Goal: Task Accomplishment & Management: Complete application form

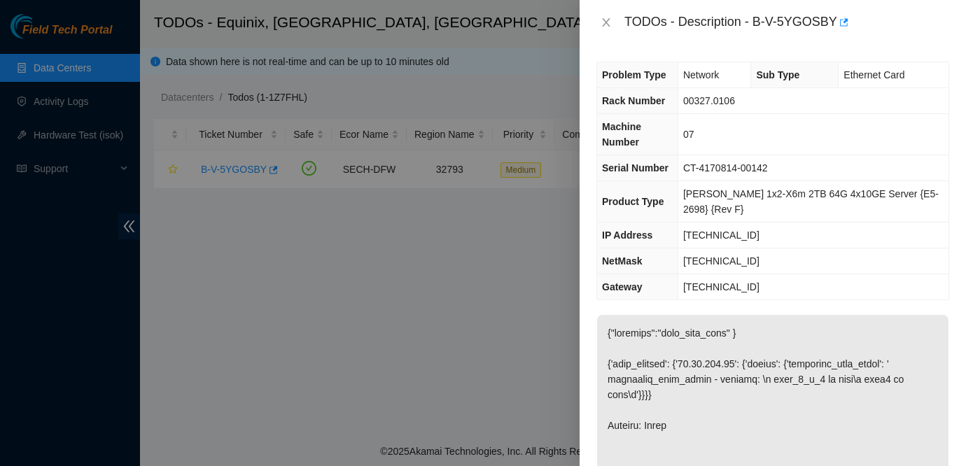
scroll to position [651, 0]
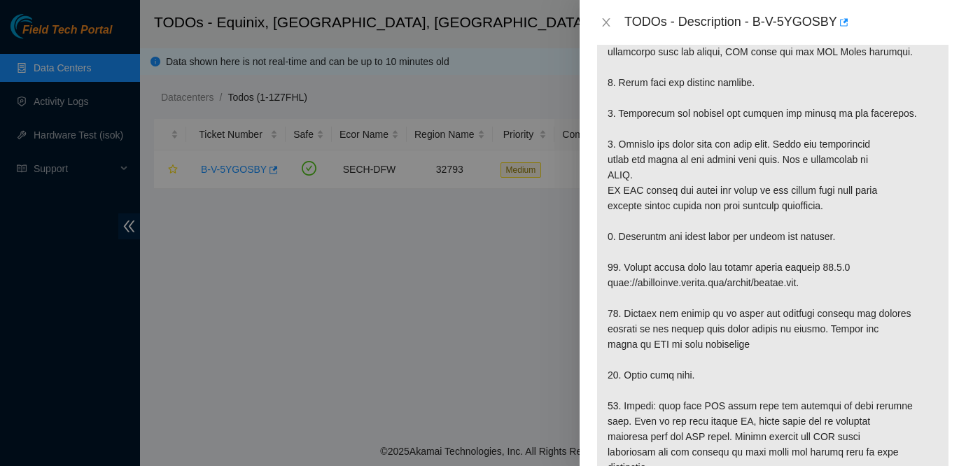
click at [506, 268] on div at bounding box center [483, 233] width 966 height 466
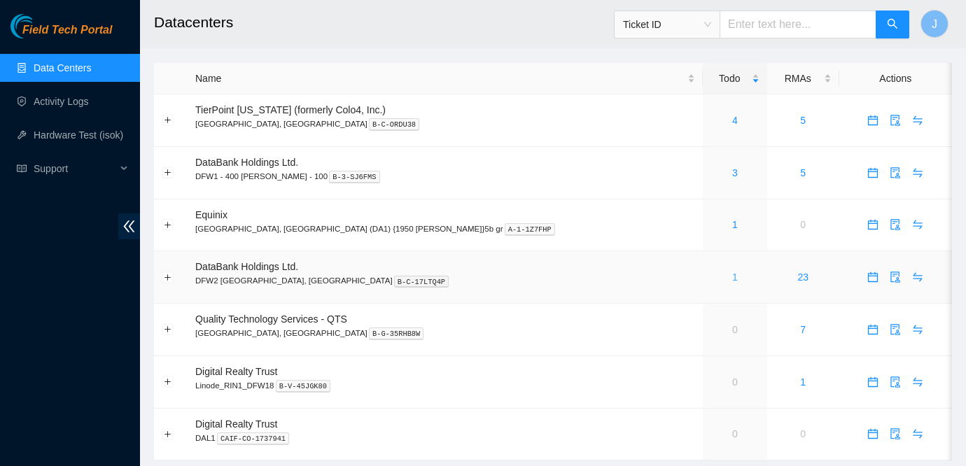
click at [732, 277] on link "1" at bounding box center [735, 276] width 6 height 11
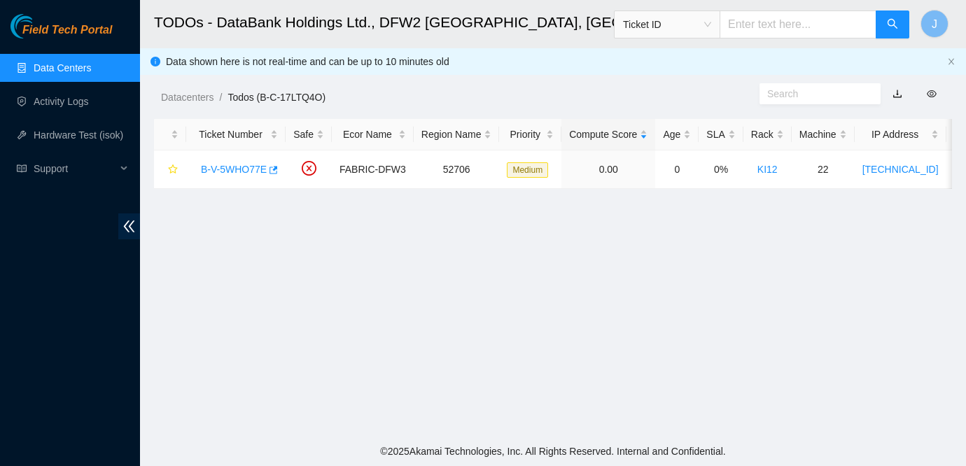
click at [55, 70] on link "Data Centers" at bounding box center [62, 67] width 57 height 11
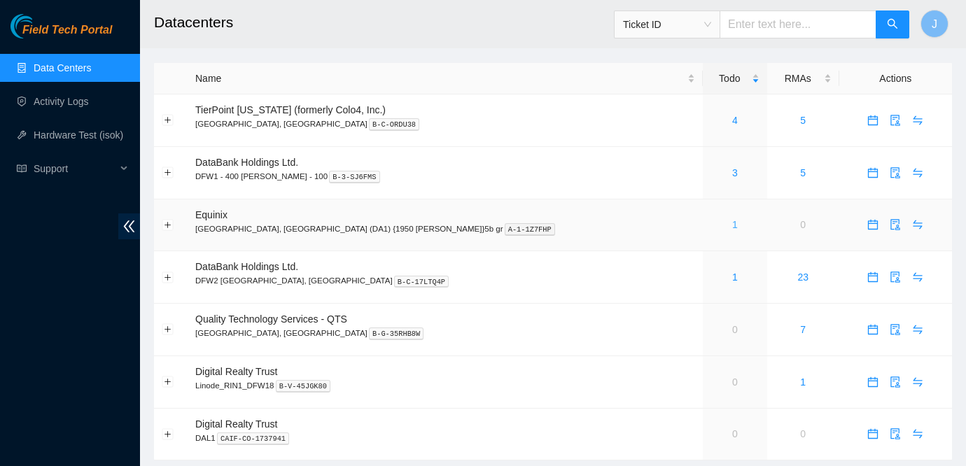
click at [732, 225] on link "1" at bounding box center [735, 224] width 6 height 11
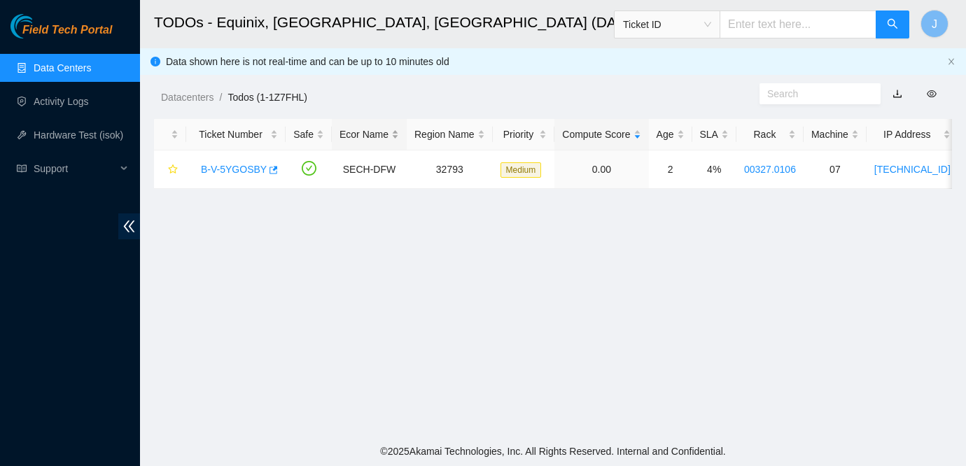
click at [365, 129] on div "Ecor Name" at bounding box center [368, 134] width 59 height 15
click at [259, 173] on link "B-V-5YGOSBY" at bounding box center [234, 169] width 66 height 11
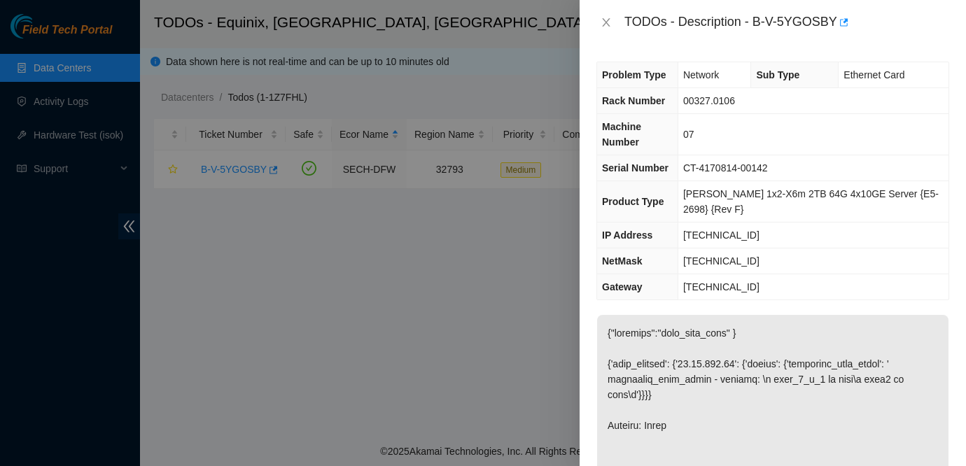
click at [456, 252] on div at bounding box center [483, 233] width 966 height 466
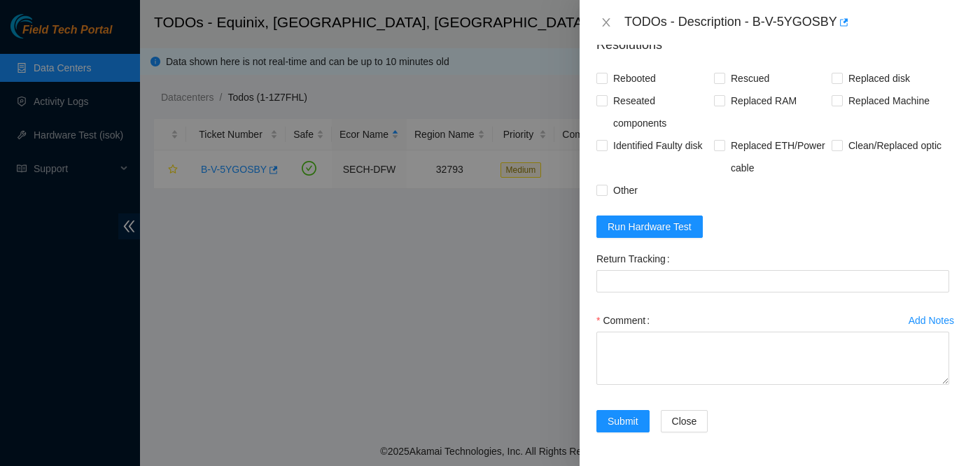
scroll to position [1309, 0]
click at [341, 303] on div at bounding box center [483, 233] width 966 height 466
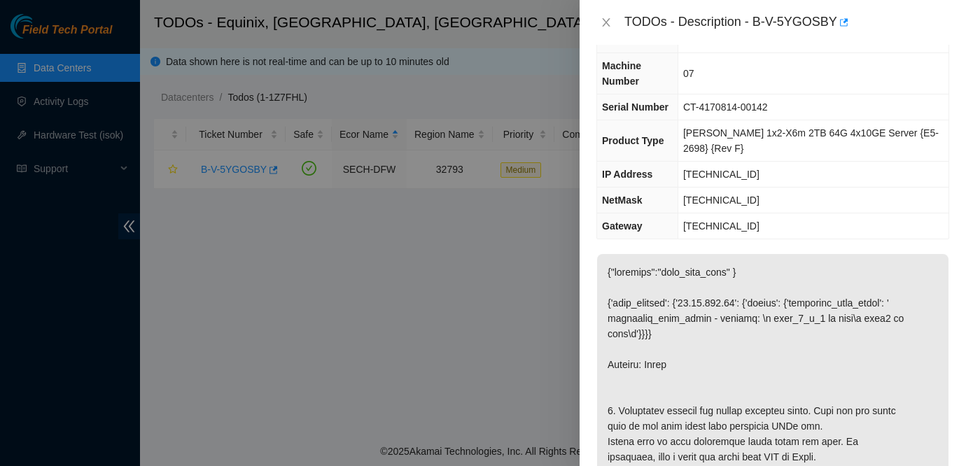
scroll to position [0, 0]
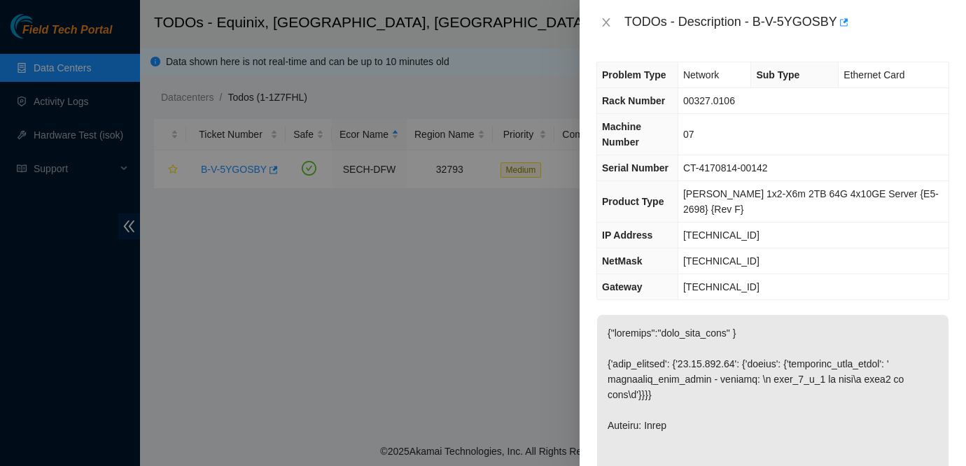
click at [291, 367] on div at bounding box center [483, 233] width 966 height 466
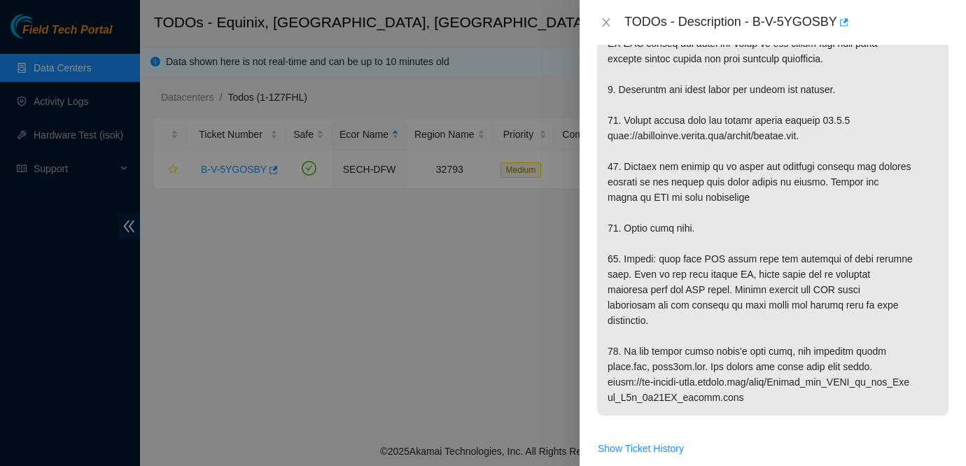
scroll to position [1309, 0]
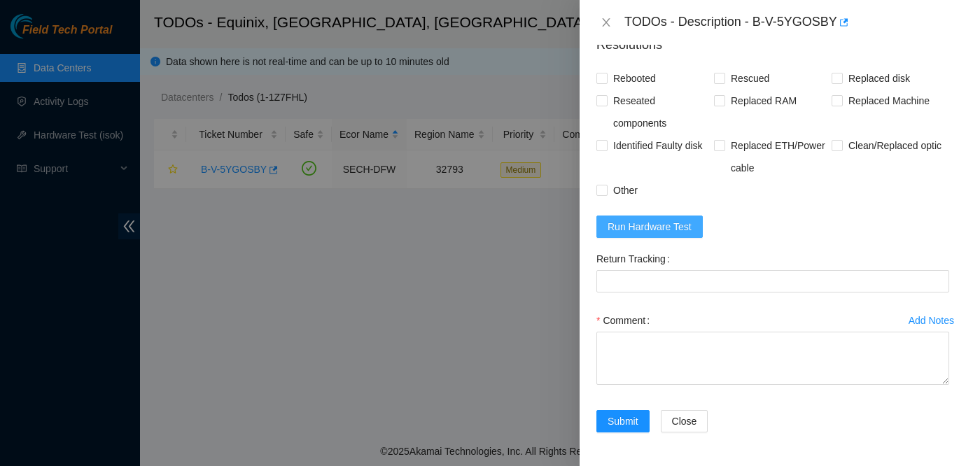
click at [669, 222] on span "Run Hardware Test" at bounding box center [649, 226] width 84 height 15
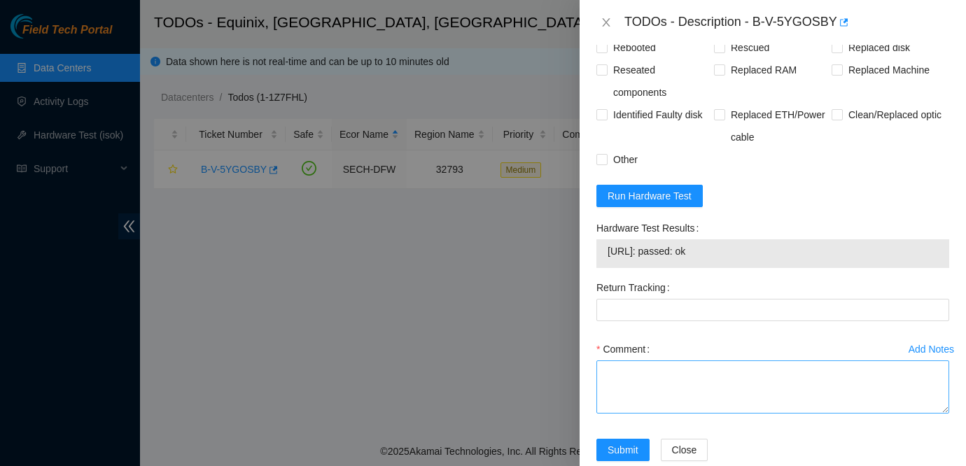
scroll to position [1369, 0]
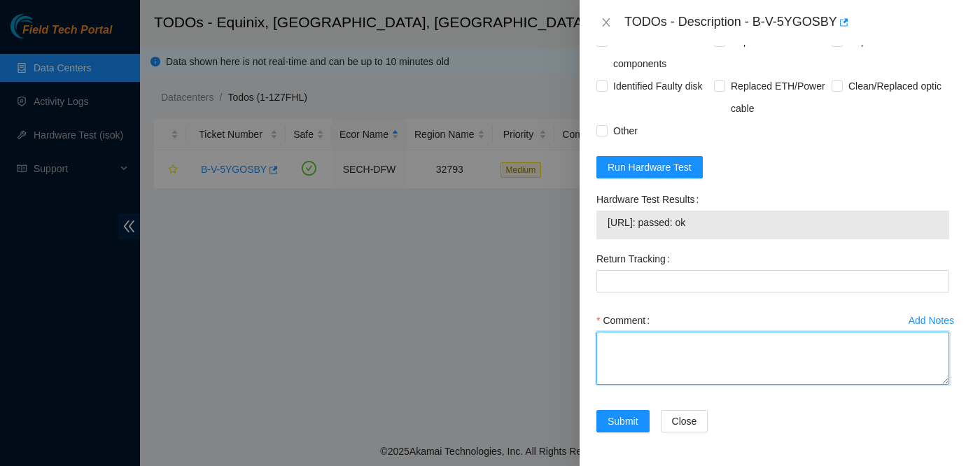
click at [912, 353] on textarea "Comment" at bounding box center [772, 358] width 353 height 53
type textarea "O"
type textarea "P"
type textarea "-"
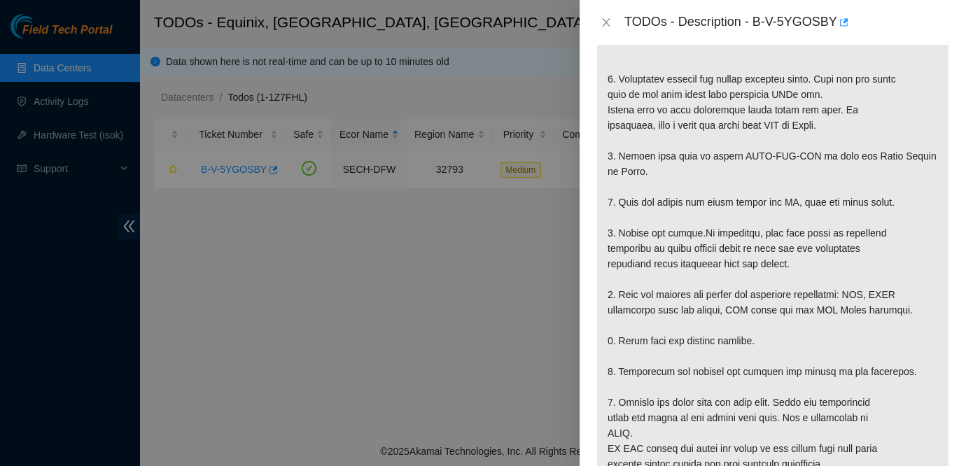
scroll to position [393, 0]
drag, startPoint x: 875, startPoint y: 289, endPoint x: 924, endPoint y: 306, distance: 52.7
click at [924, 306] on p at bounding box center [772, 371] width 351 height 898
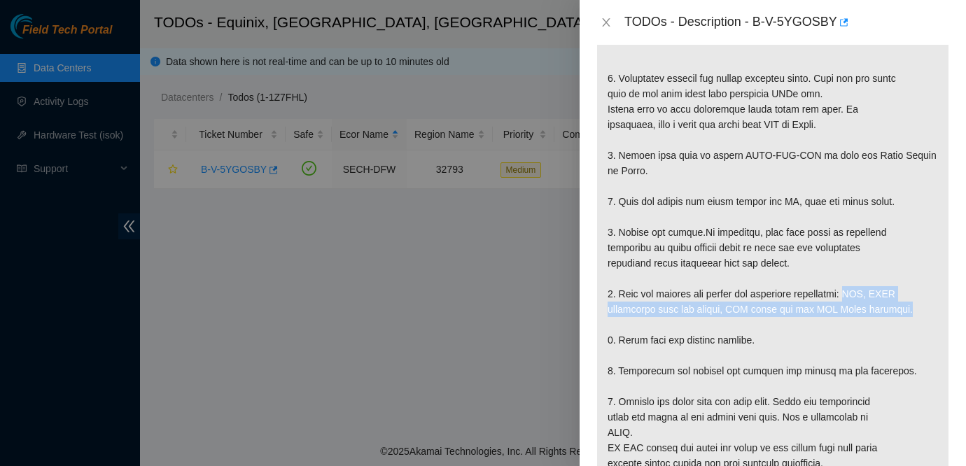
drag, startPoint x: 873, startPoint y: 292, endPoint x: 924, endPoint y: 313, distance: 54.6
click at [924, 313] on p at bounding box center [772, 371] width 351 height 898
copy p "RAM, SATA controller card and cables, NIC cards and any PCI Riser attached."
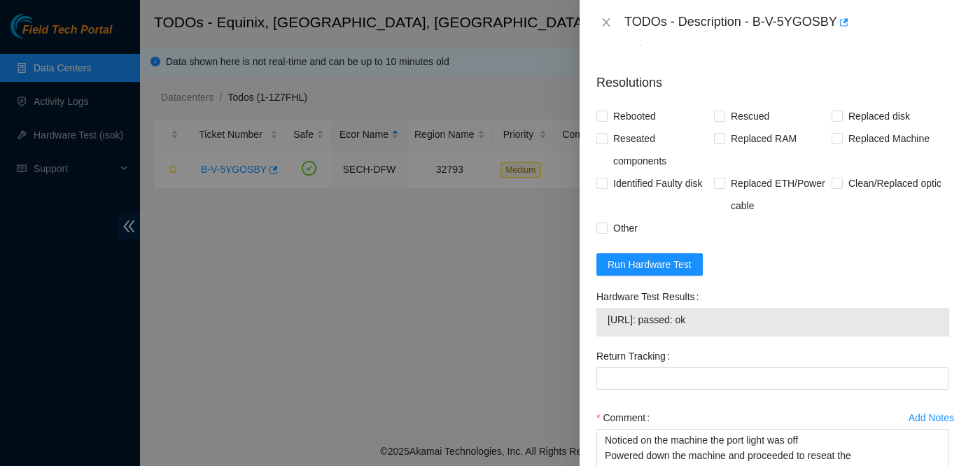
scroll to position [1369, 0]
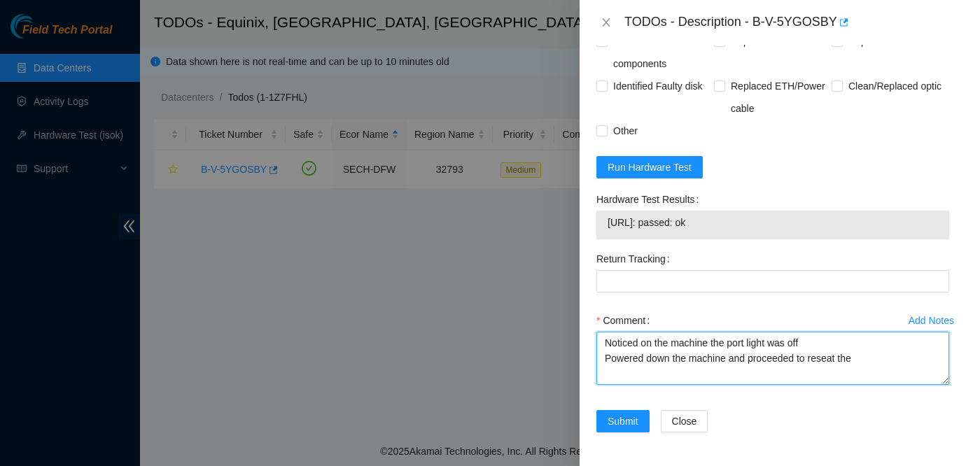
click at [871, 358] on textarea "Noticed on the machine the port light was off Powered down the machine and proc…" at bounding box center [772, 358] width 353 height 53
paste textarea "RAM, SATA controller card and cables, NIC cards and any PCI Riser attached."
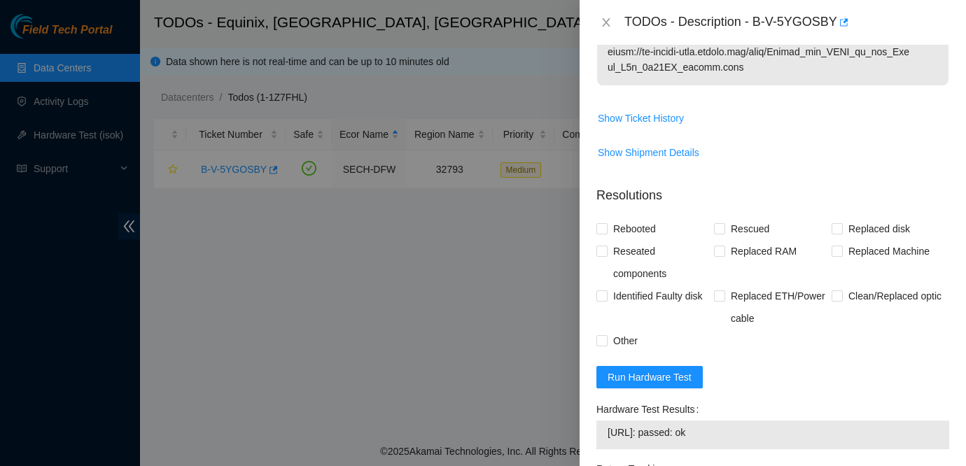
scroll to position [1130, 0]
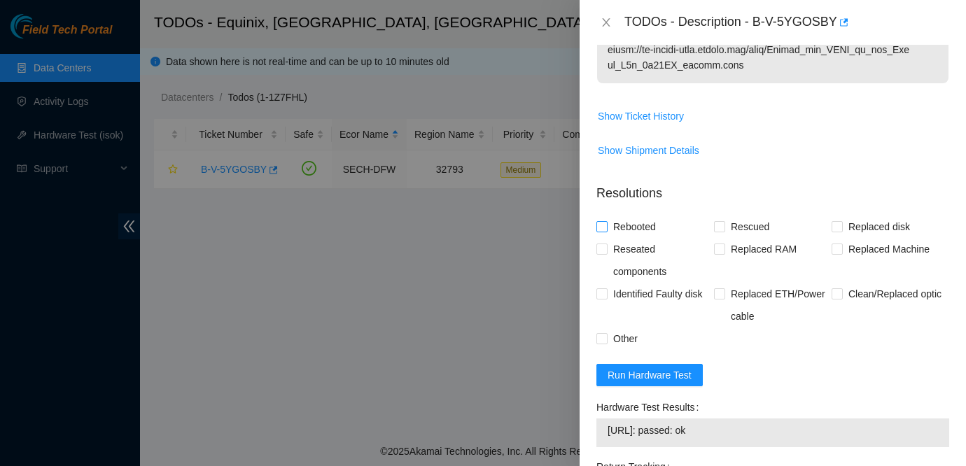
type textarea "Noticed on the machine the port light was off Powered down the machine and proc…"
click at [647, 238] on span "Rebooted" at bounding box center [634, 227] width 54 height 22
click at [606, 231] on input "Rebooted" at bounding box center [601, 226] width 10 height 10
checkbox input "true"
click at [737, 238] on span "Rescued" at bounding box center [750, 227] width 50 height 22
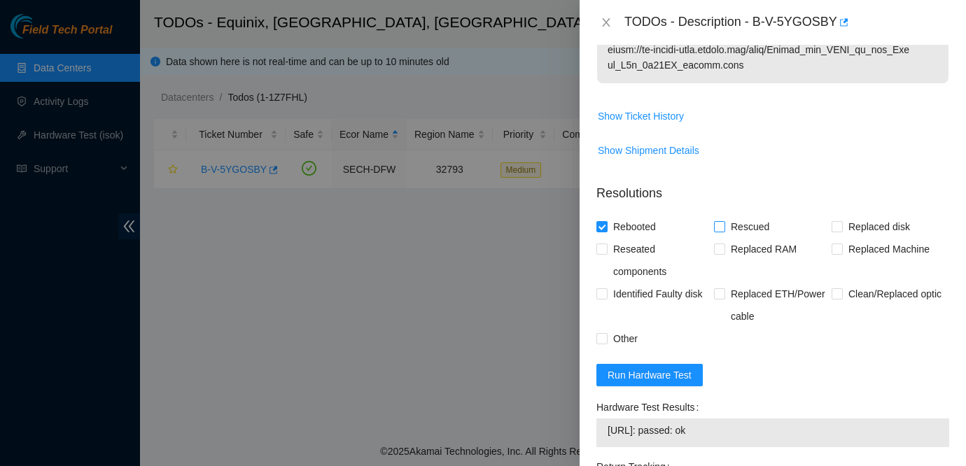
click at [724, 231] on input "Rescued" at bounding box center [719, 226] width 10 height 10
checkbox input "true"
click at [626, 350] on span "Other" at bounding box center [625, 338] width 36 height 22
click at [606, 343] on input "Other" at bounding box center [601, 338] width 10 height 10
checkbox input "true"
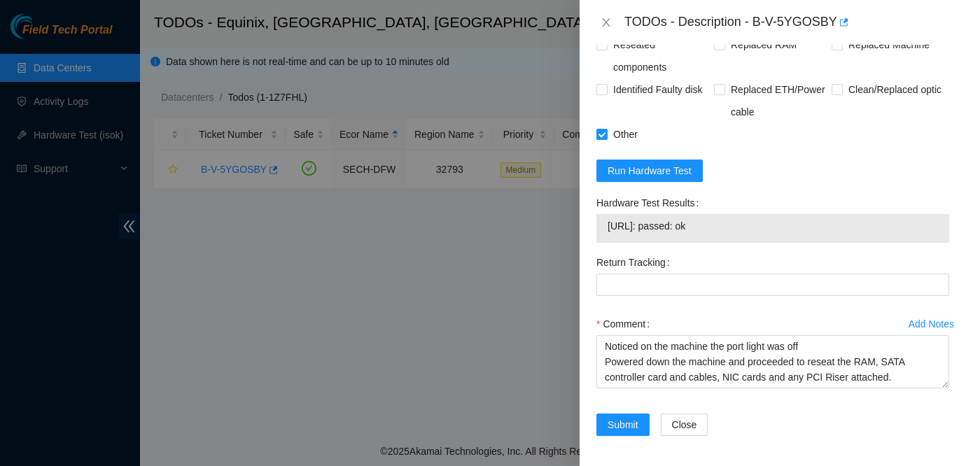
scroll to position [1335, 0]
click at [866, 100] on span "Clean/Replaced optic" at bounding box center [894, 89] width 104 height 22
click at [841, 93] on input "Clean/Replaced optic" at bounding box center [836, 88] width 10 height 10
click at [866, 100] on span "Clean/Replaced optic" at bounding box center [894, 89] width 104 height 22
click at [841, 93] on input "Clean/Replaced optic" at bounding box center [836, 88] width 10 height 10
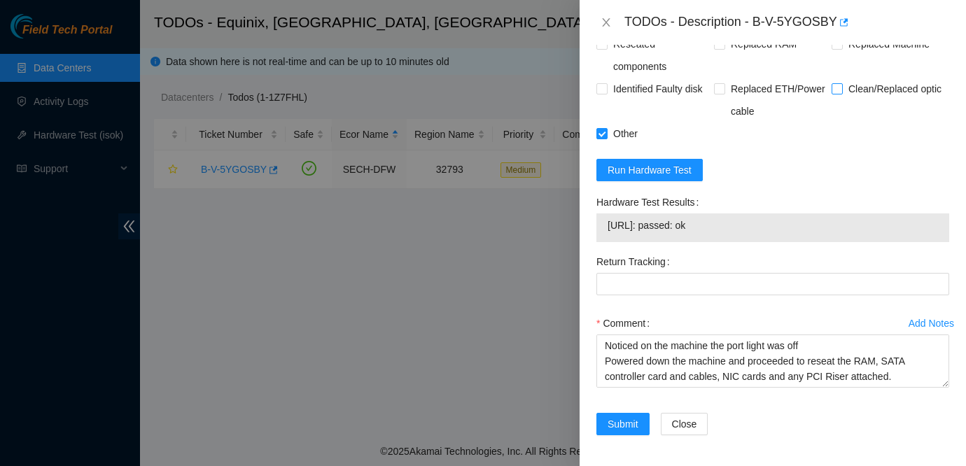
click at [866, 100] on span "Clean/Replaced optic" at bounding box center [894, 89] width 104 height 22
click at [841, 93] on input "Clean/Replaced optic" at bounding box center [836, 88] width 10 height 10
checkbox input "true"
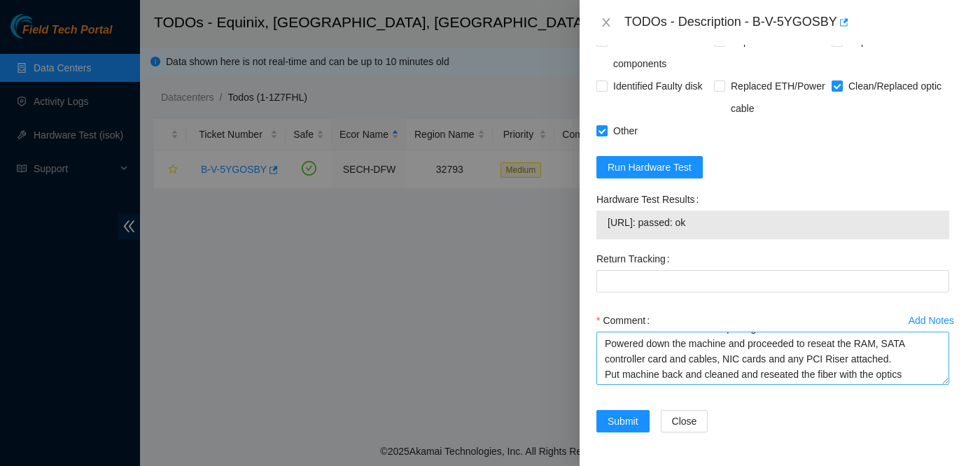
scroll to position [27, 0]
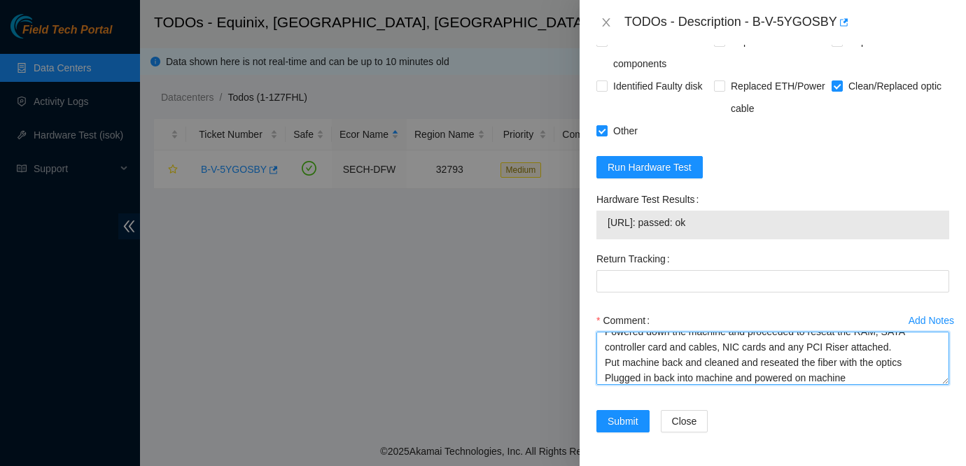
click at [917, 361] on textarea "Noticed on the machine the port light was off Powered down the machine and proc…" at bounding box center [772, 358] width 353 height 53
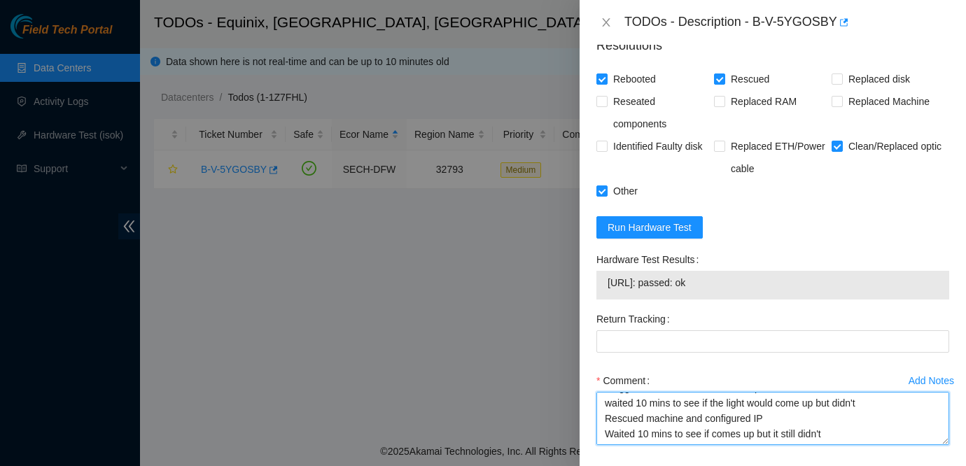
scroll to position [1369, 0]
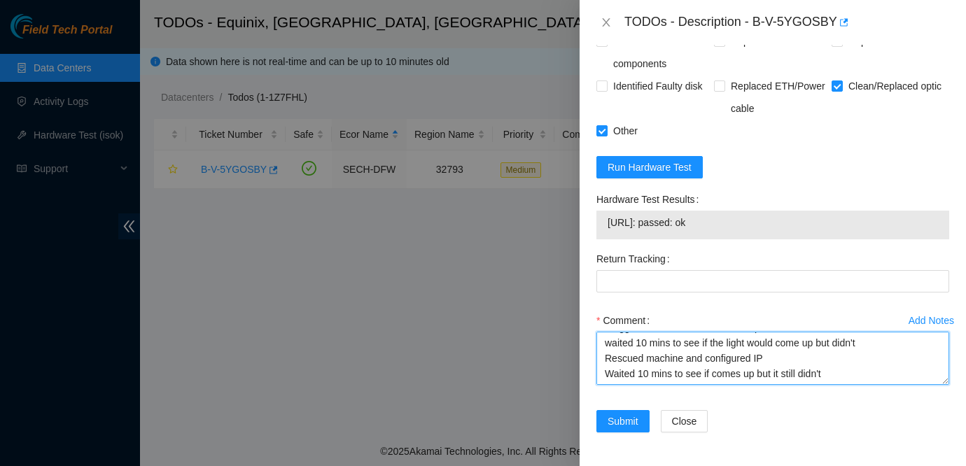
click at [836, 378] on textarea "Noticed on the machine the port light was off Powered down the machine and proc…" at bounding box center [772, 358] width 353 height 53
type textarea "Noticed on the machine the port light was off Powered down the machine and proc…"
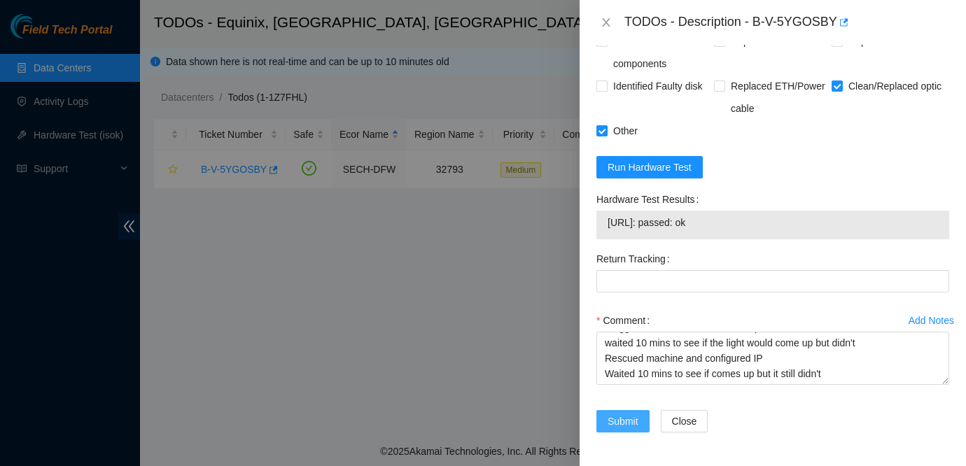
click at [606, 418] on button "Submit" at bounding box center [622, 421] width 53 height 22
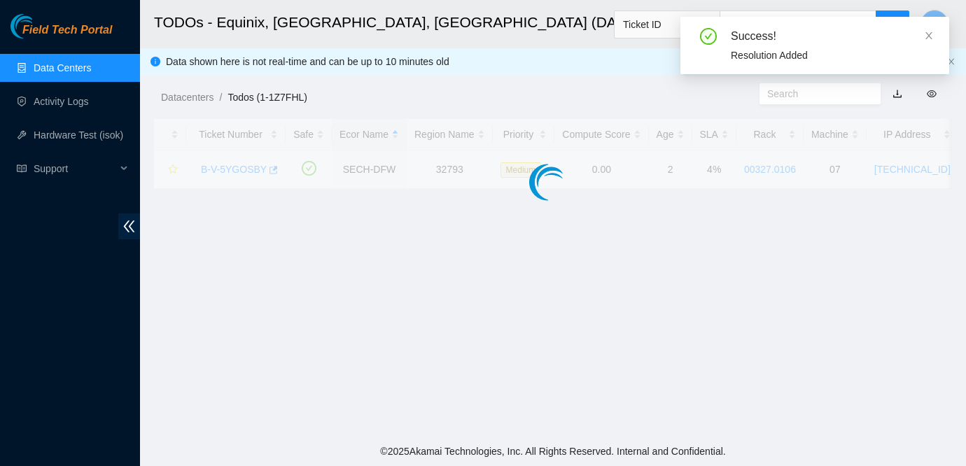
scroll to position [406, 0]
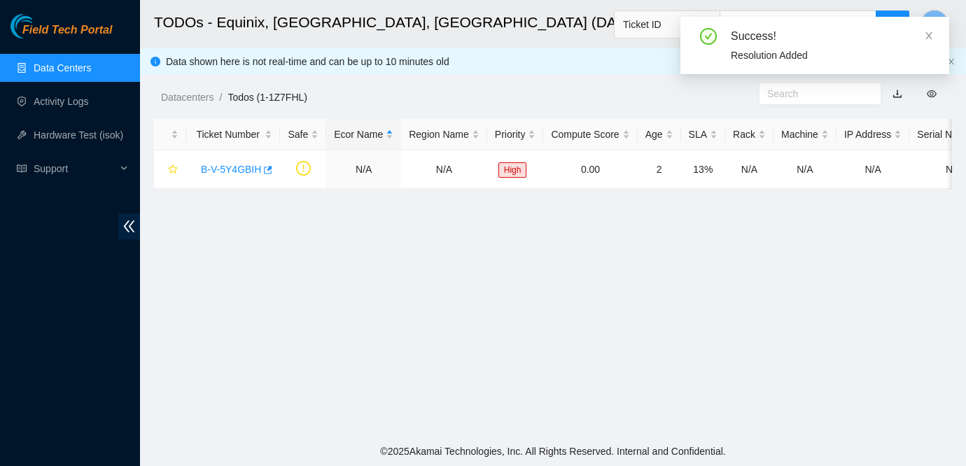
click at [74, 62] on link "Data Centers" at bounding box center [62, 67] width 57 height 11
